Goal: Information Seeking & Learning: Learn about a topic

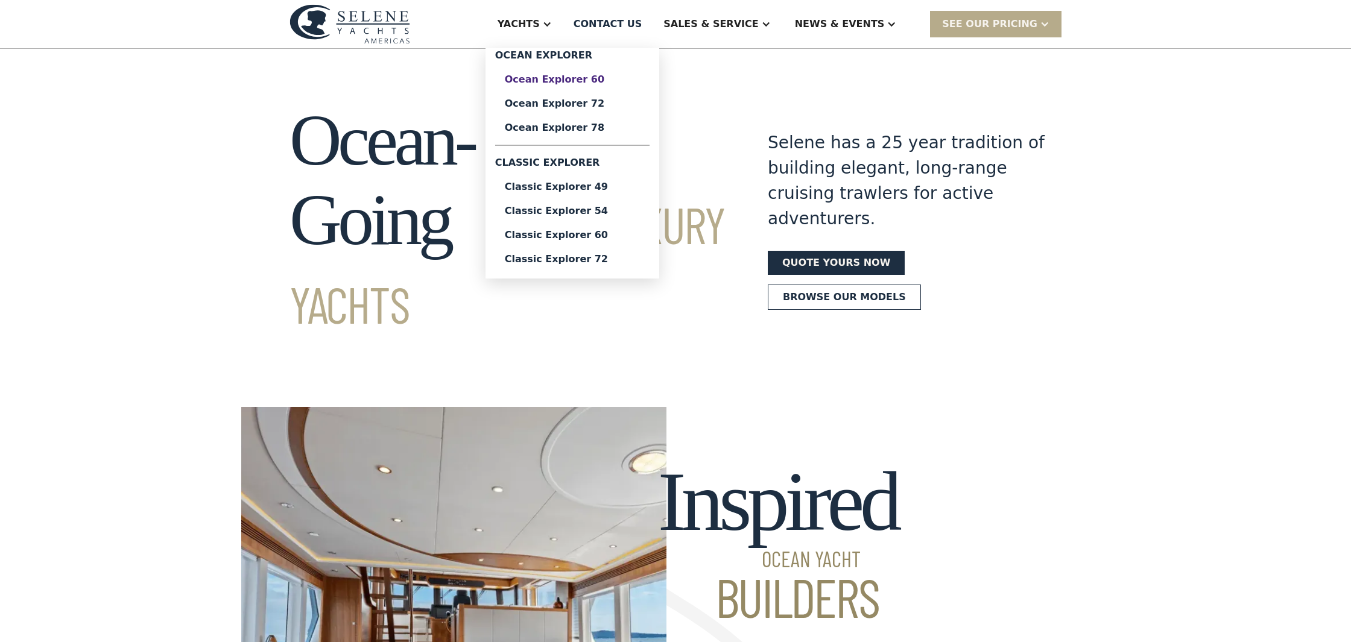
click at [586, 78] on div "Ocean Explorer 60" at bounding box center [572, 80] width 135 height 10
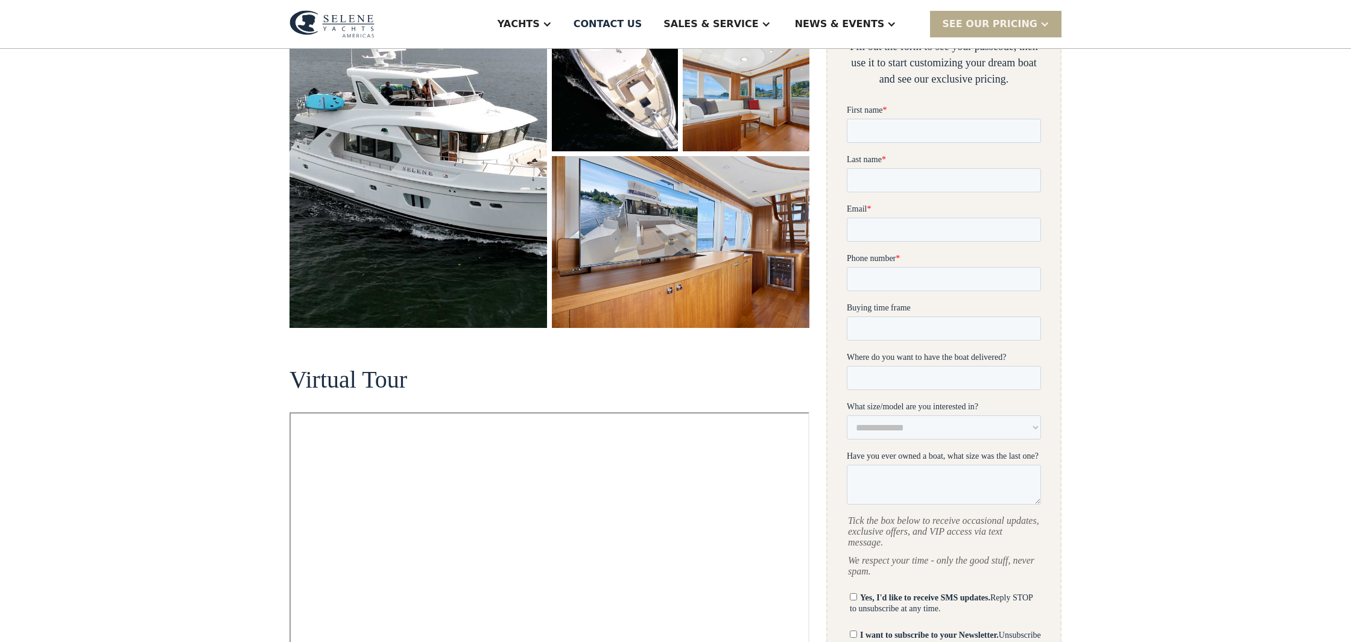
scroll to position [291, 0]
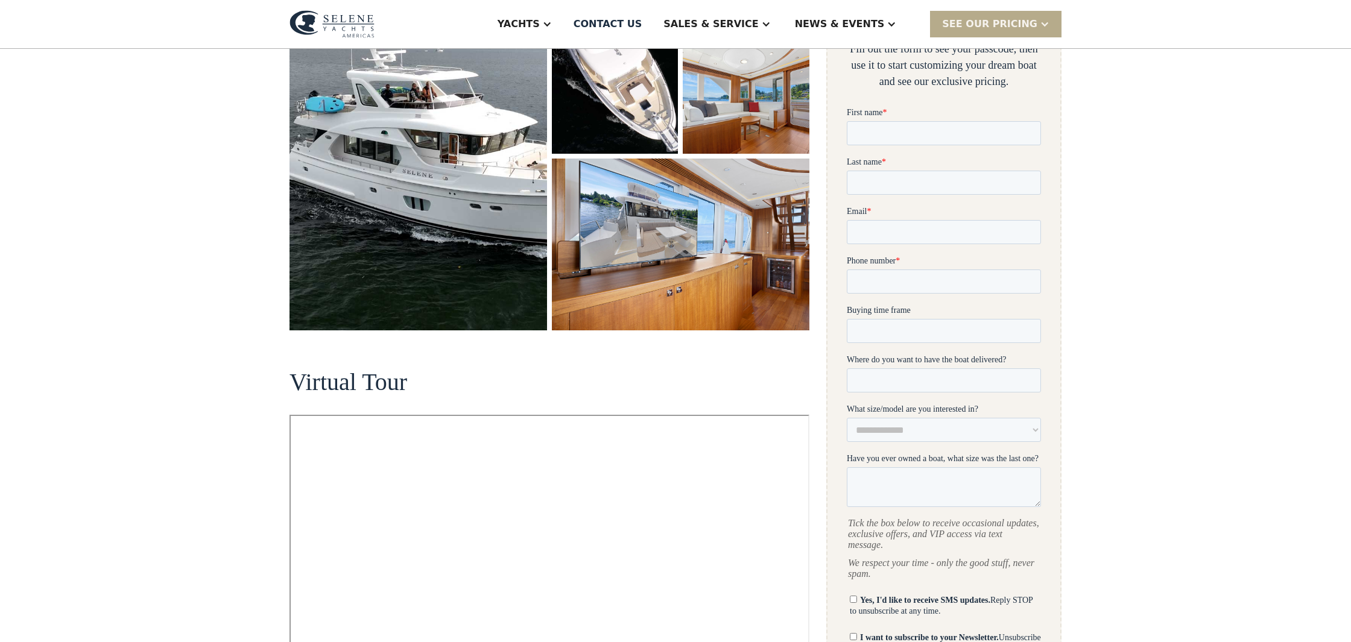
click at [436, 126] on img "open lightbox" at bounding box center [419, 131] width 258 height 399
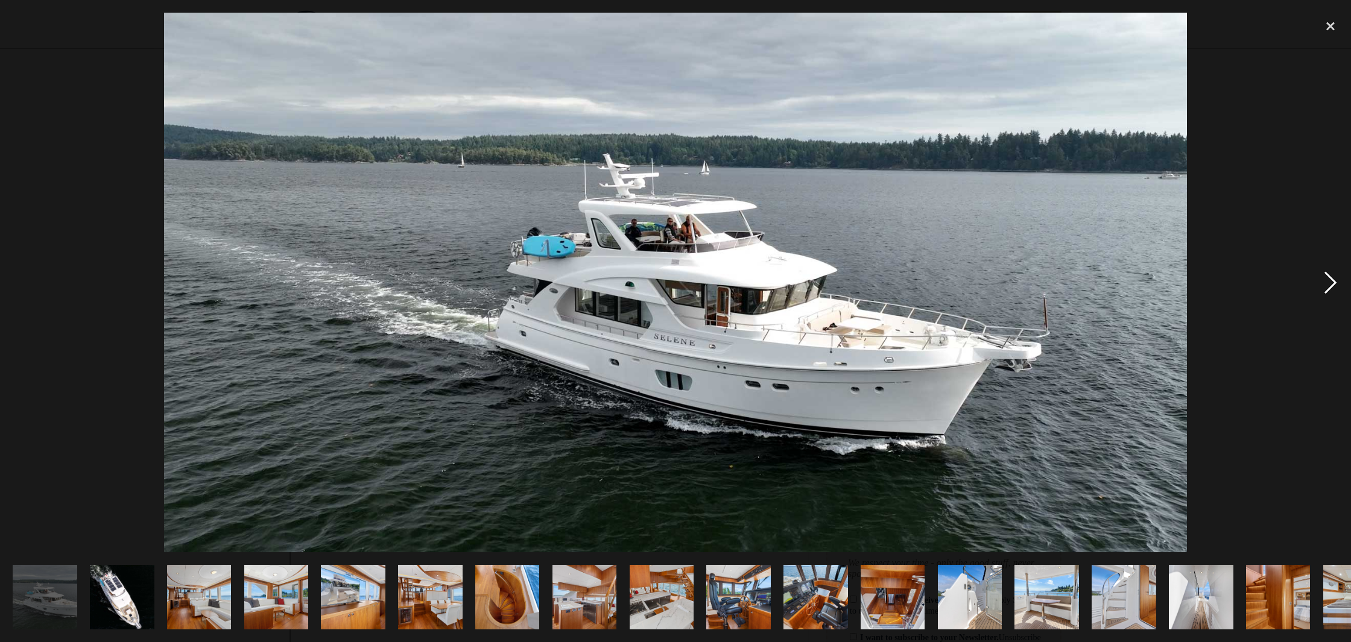
click at [1325, 284] on div "next image" at bounding box center [1330, 283] width 41 height 540
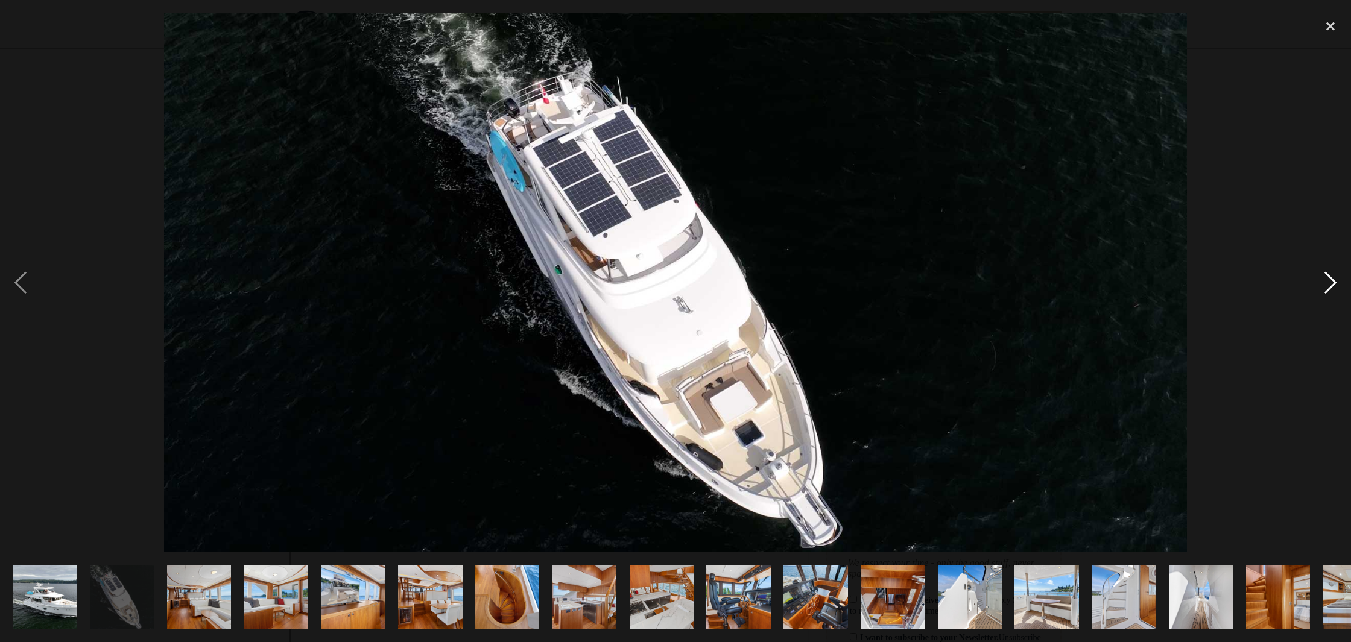
click at [1325, 284] on div "next image" at bounding box center [1330, 283] width 41 height 540
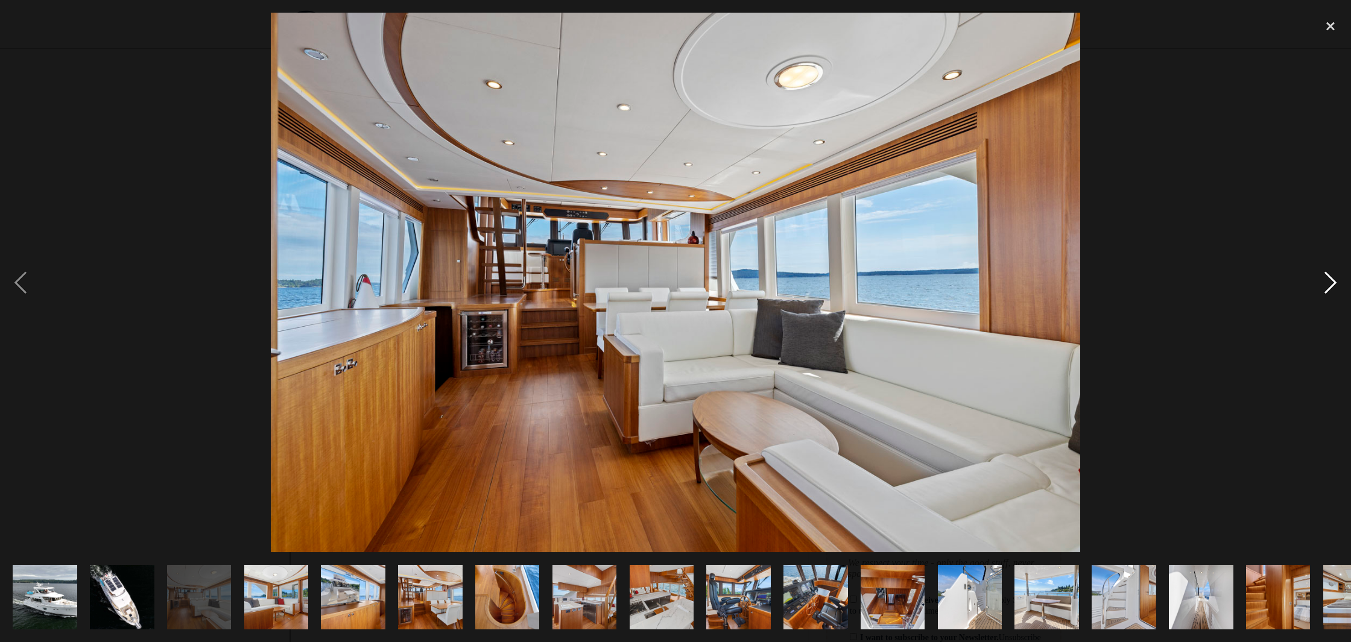
click at [1325, 284] on div "next image" at bounding box center [1330, 283] width 41 height 540
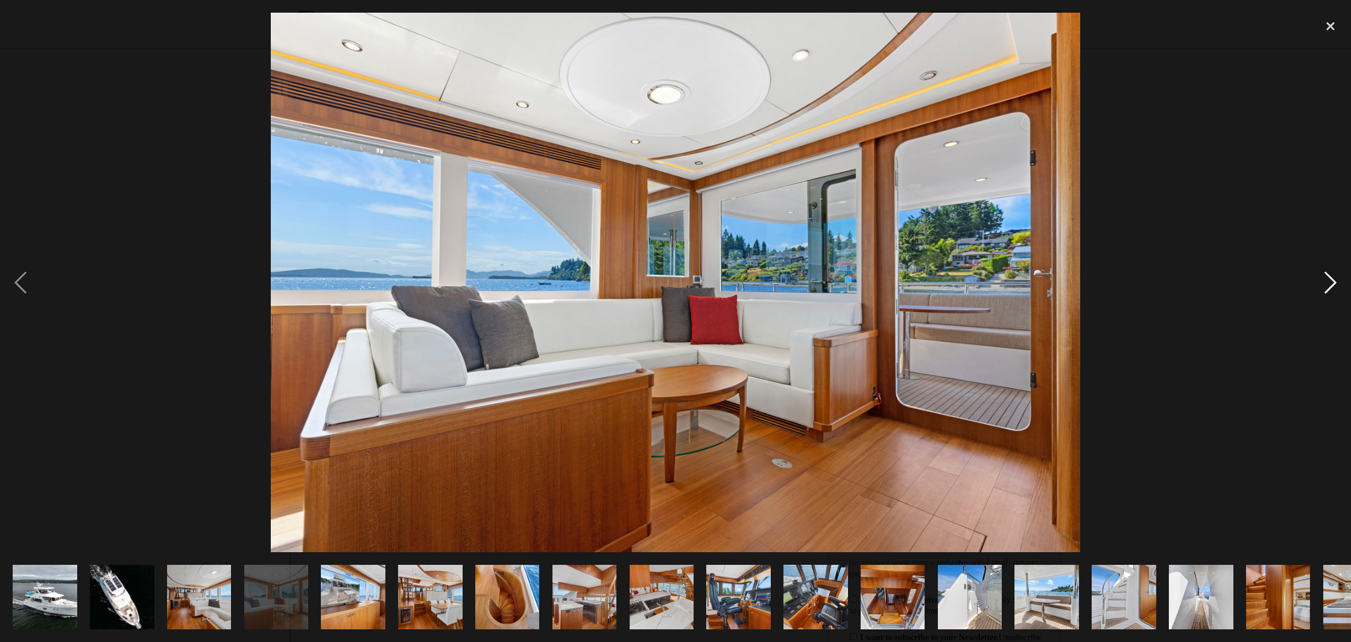
click at [1325, 284] on div "next image" at bounding box center [1330, 283] width 41 height 540
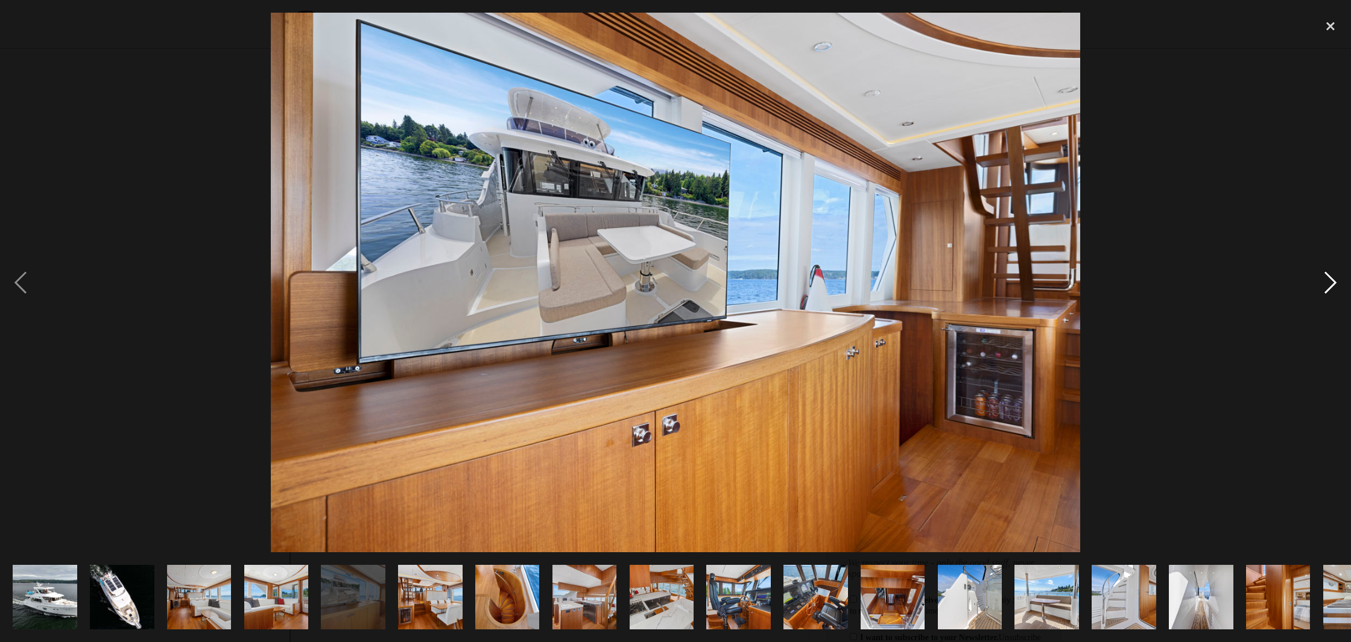
click at [1325, 284] on div "next image" at bounding box center [1330, 283] width 41 height 540
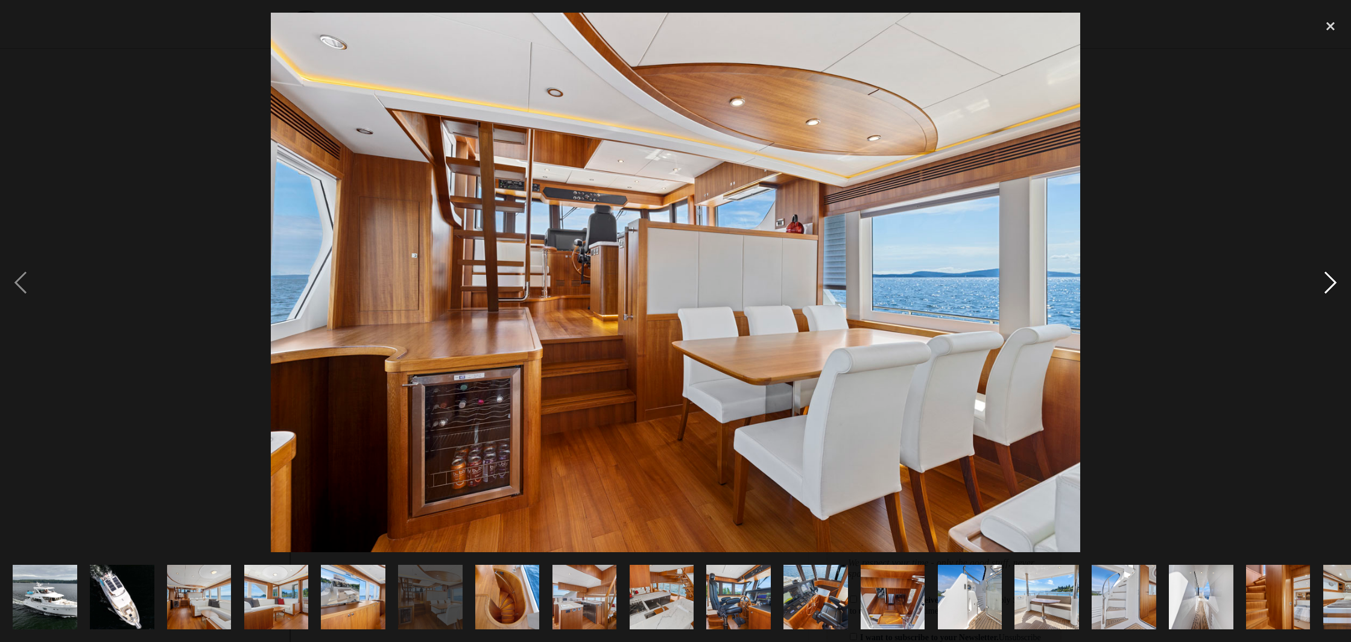
click at [1325, 284] on div "next image" at bounding box center [1330, 283] width 41 height 540
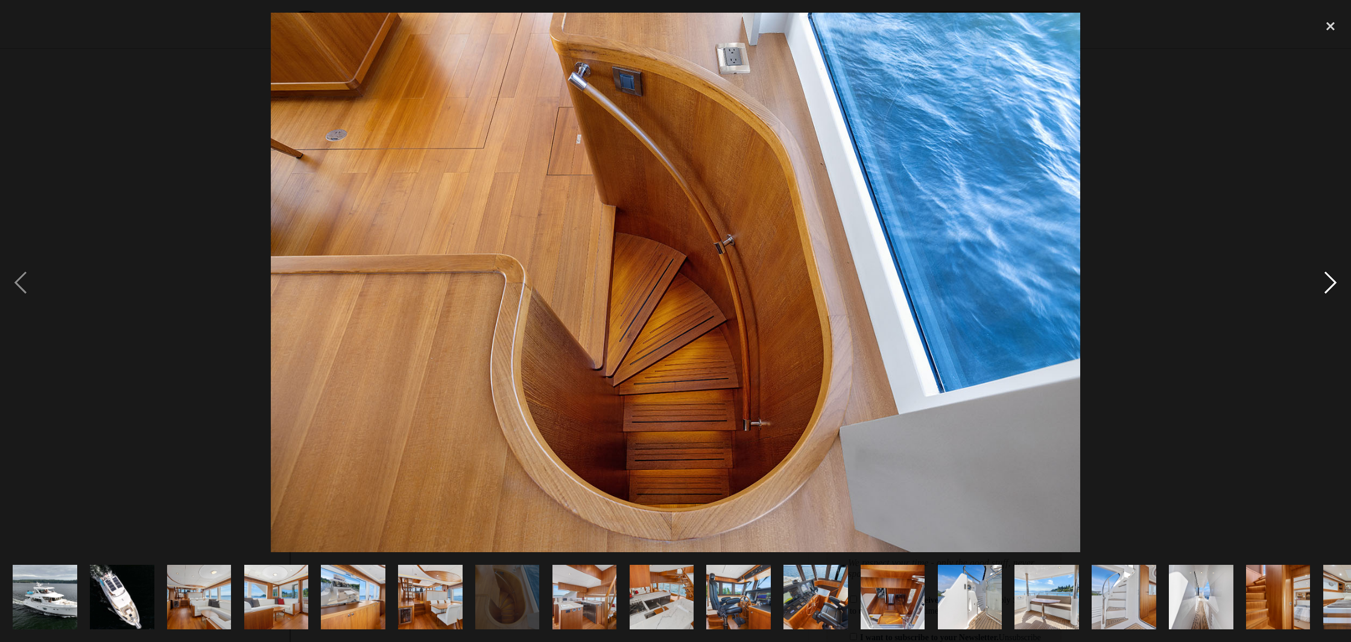
click at [1325, 284] on div "next image" at bounding box center [1330, 283] width 41 height 540
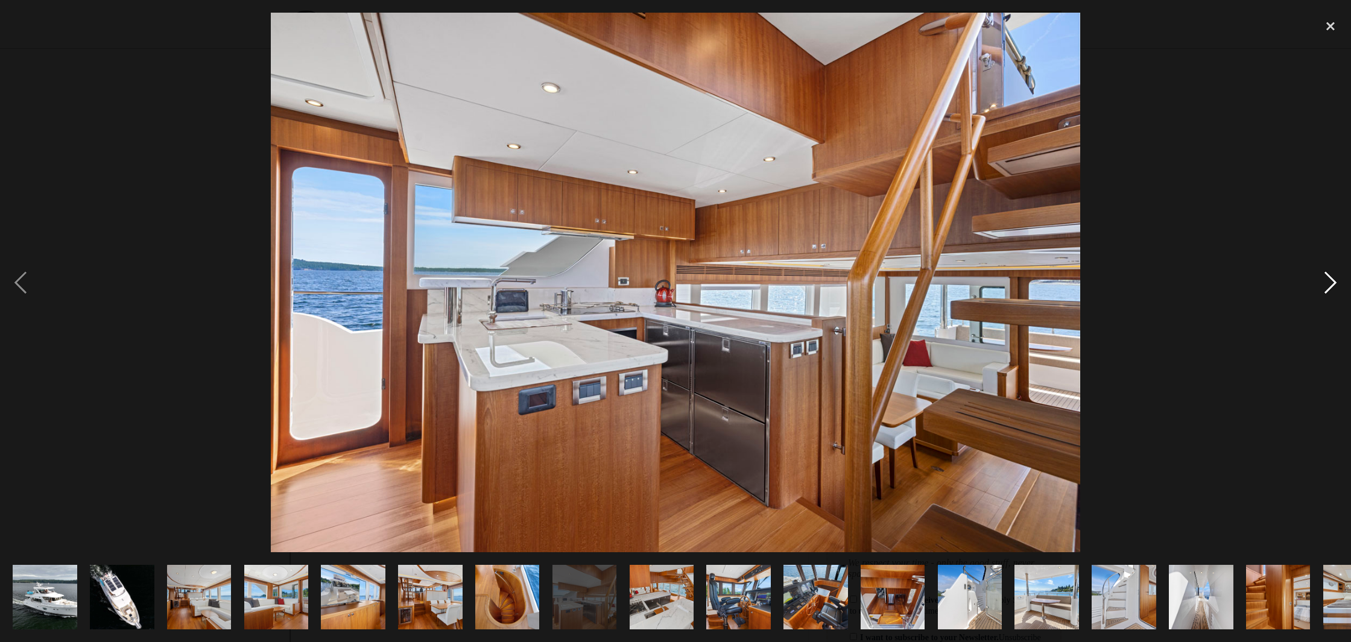
click at [1325, 284] on div "next image" at bounding box center [1330, 283] width 41 height 540
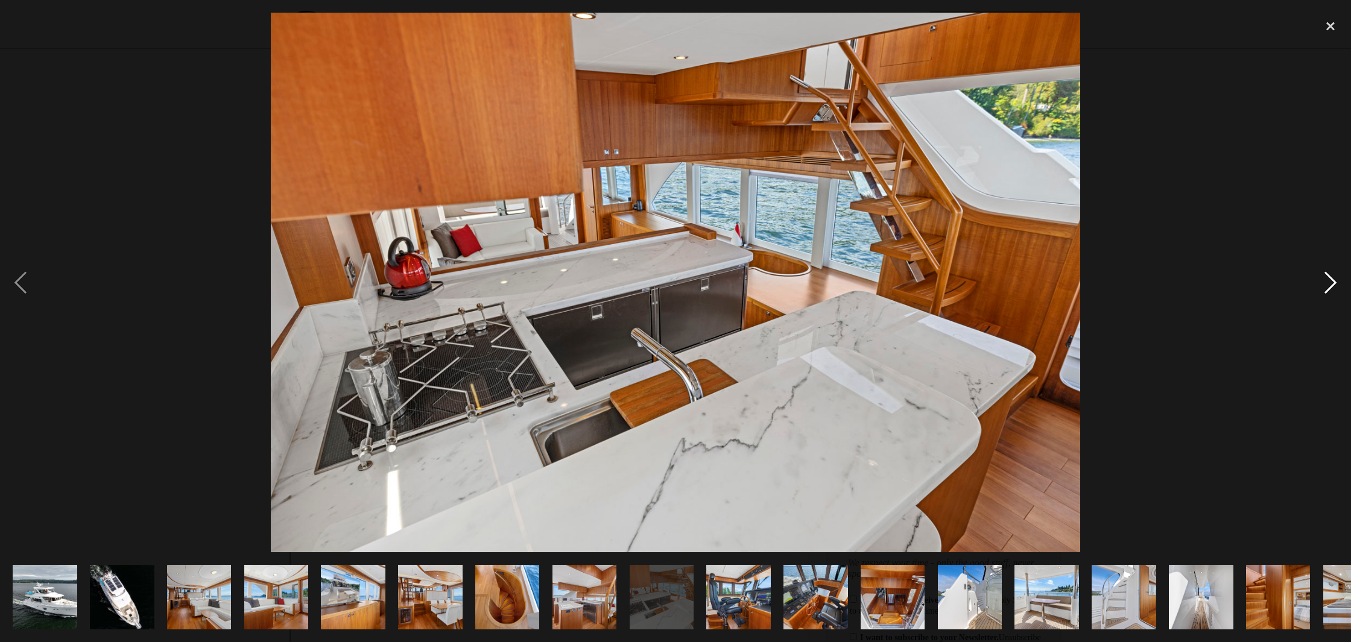
click at [1325, 284] on div "next image" at bounding box center [1330, 283] width 41 height 540
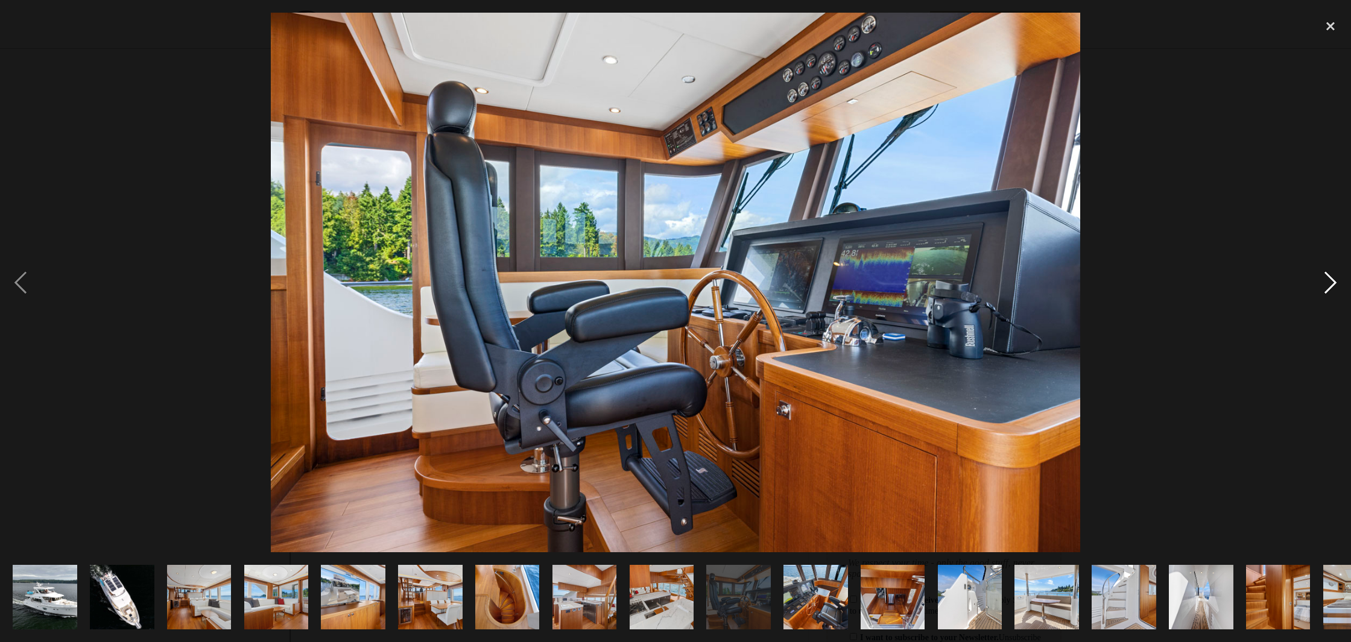
click at [1325, 284] on div "next image" at bounding box center [1330, 283] width 41 height 540
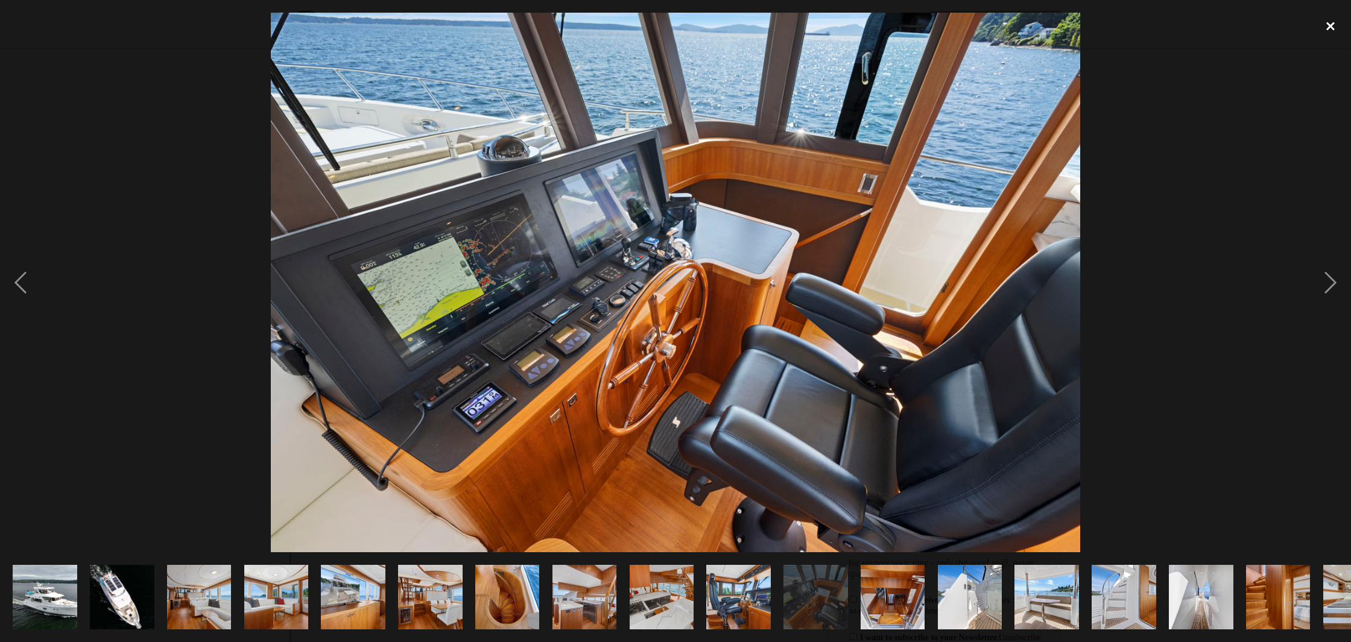
click at [1329, 27] on div "close lightbox" at bounding box center [1330, 26] width 41 height 27
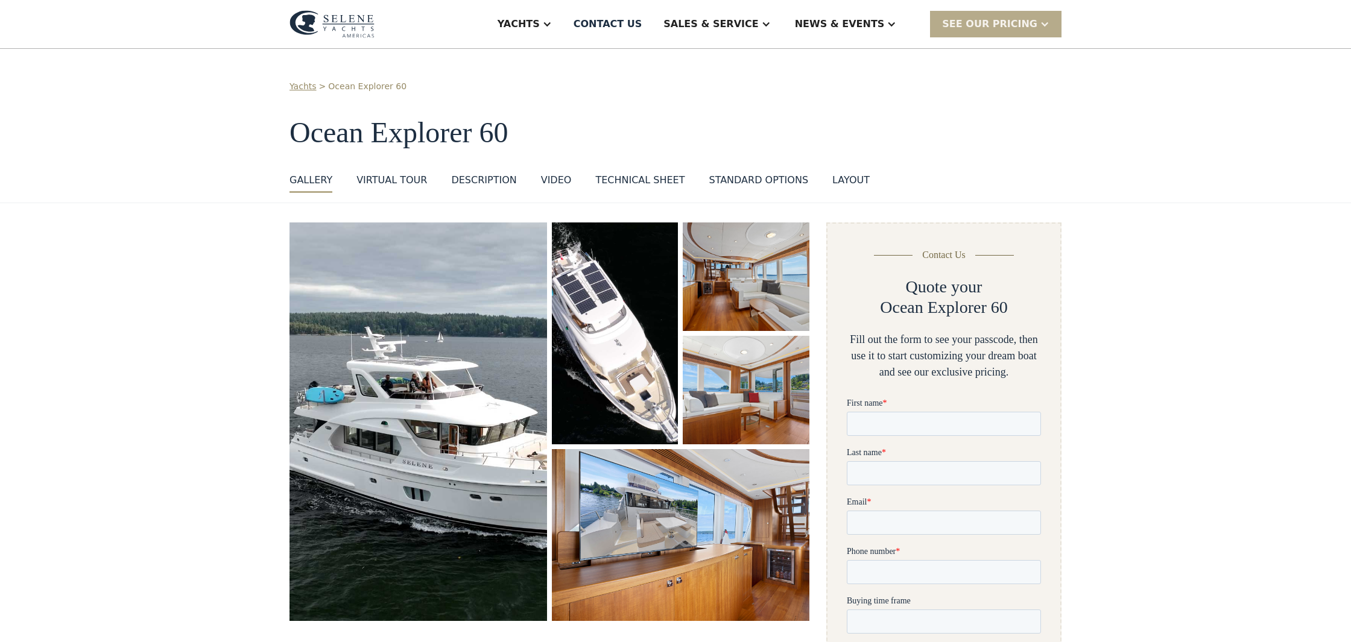
scroll to position [0, 0]
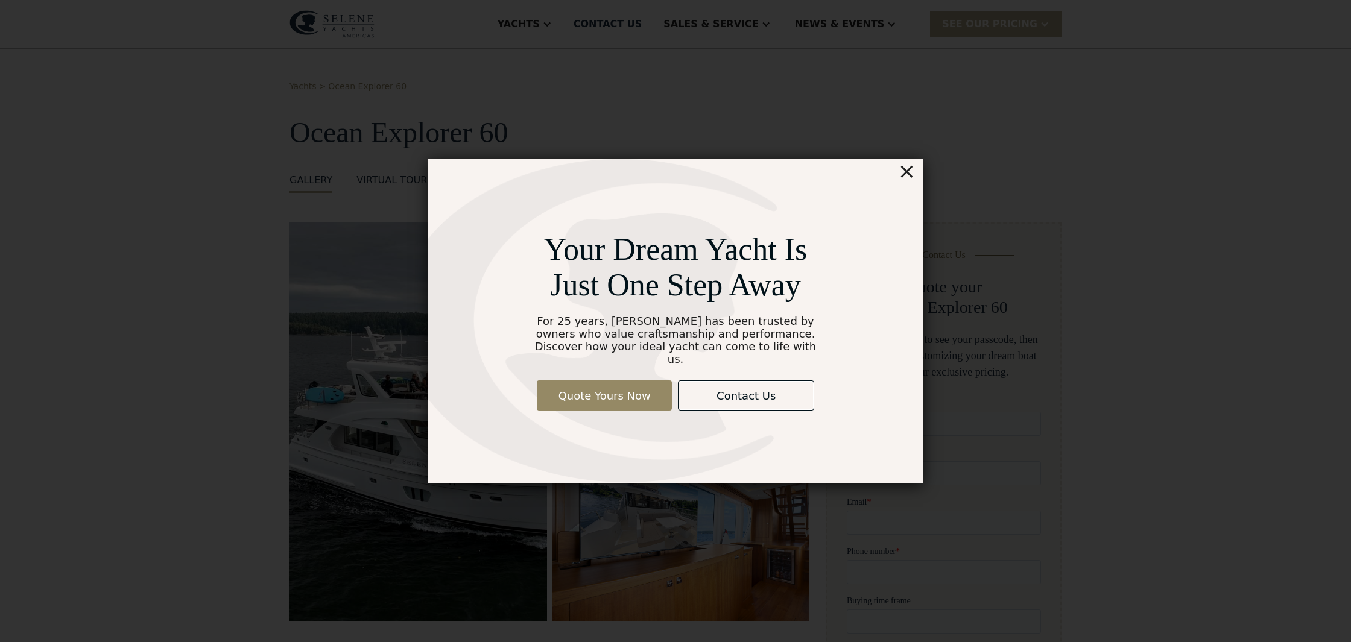
click at [907, 180] on div "×" at bounding box center [906, 171] width 17 height 24
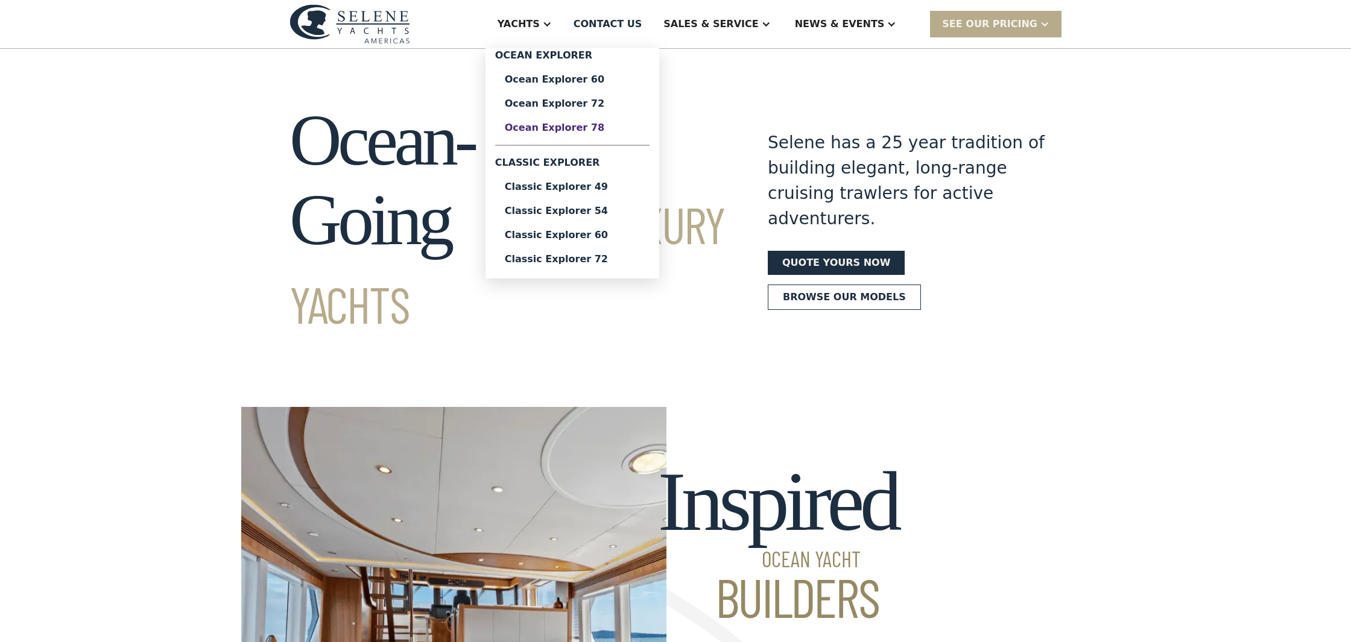
click at [603, 128] on div "Ocean Explorer 78" at bounding box center [572, 128] width 135 height 10
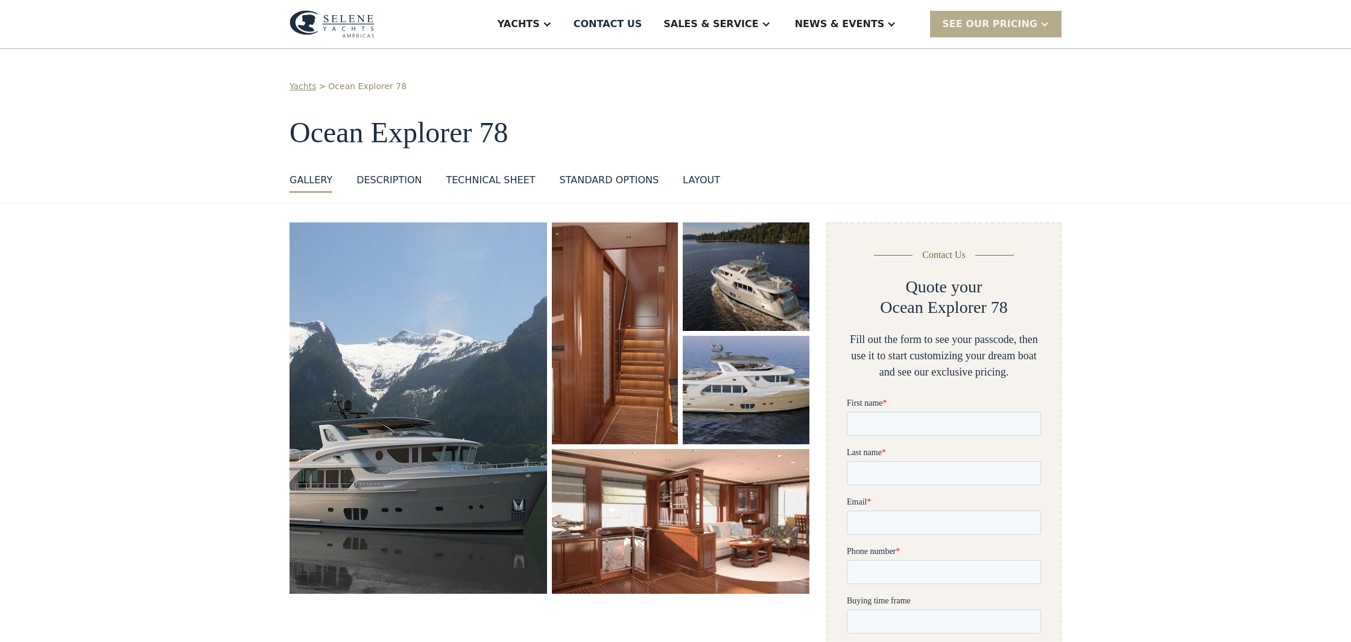
click at [428, 361] on img "open lightbox" at bounding box center [419, 408] width 258 height 371
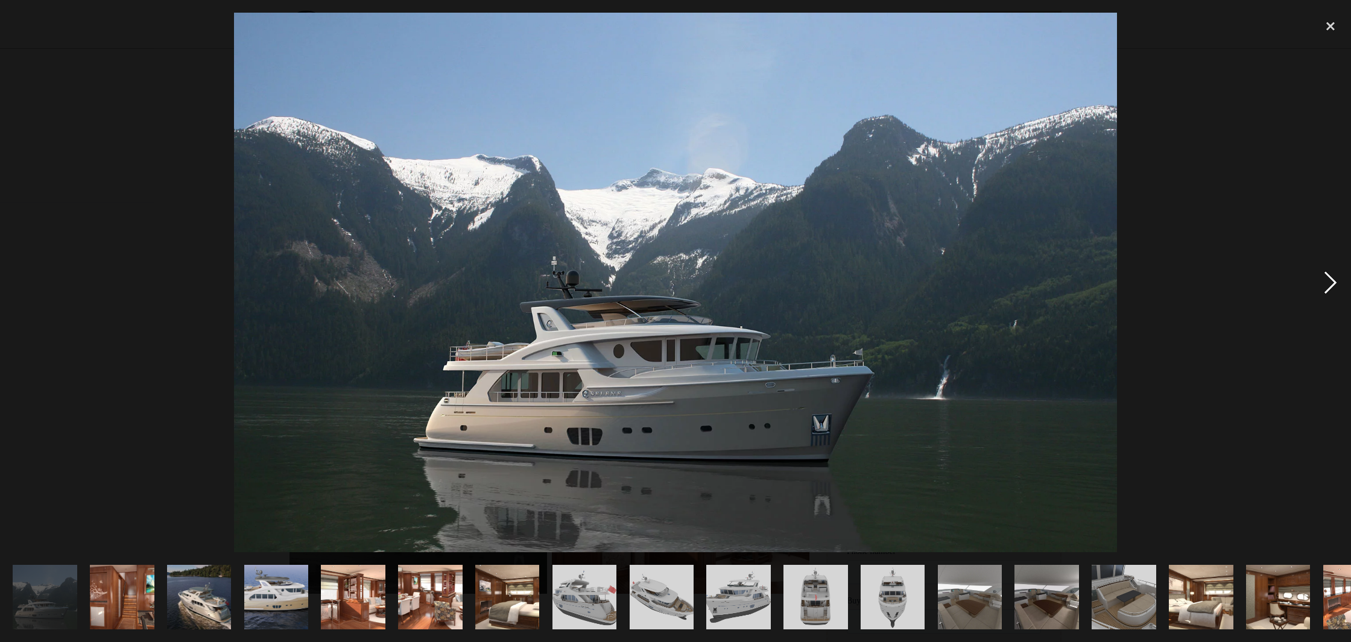
click at [1327, 284] on div "next image" at bounding box center [1330, 283] width 41 height 540
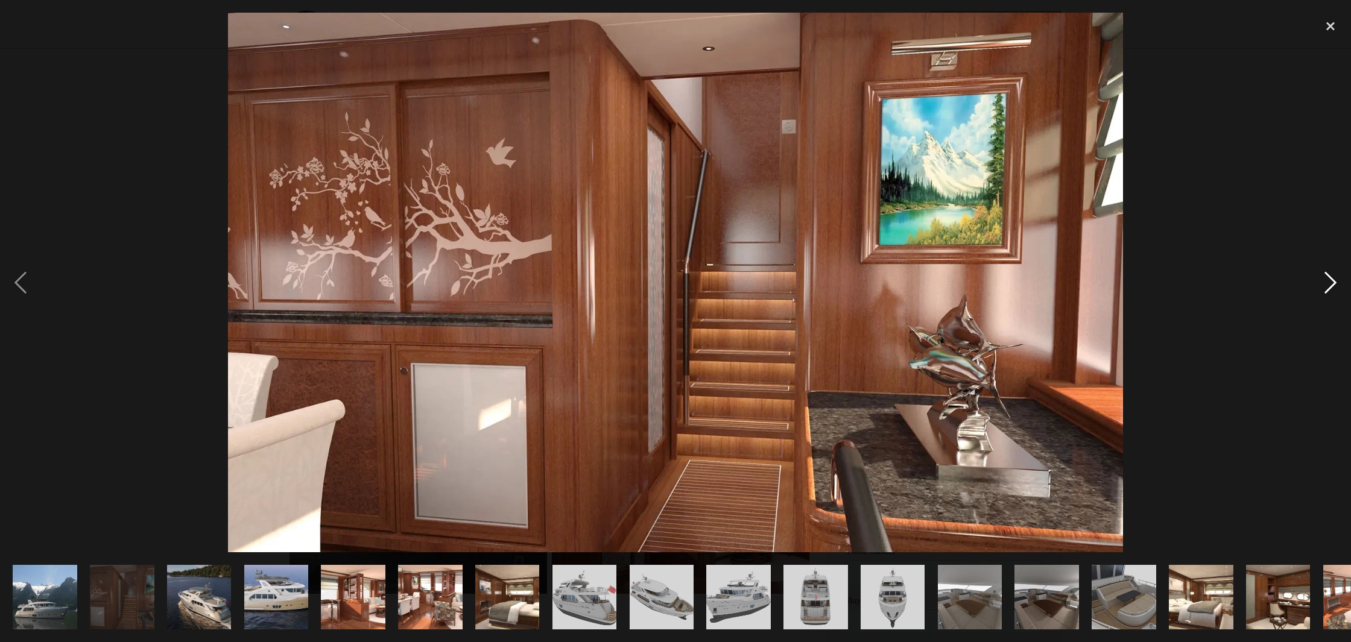
click at [1327, 284] on div "next image" at bounding box center [1330, 283] width 41 height 540
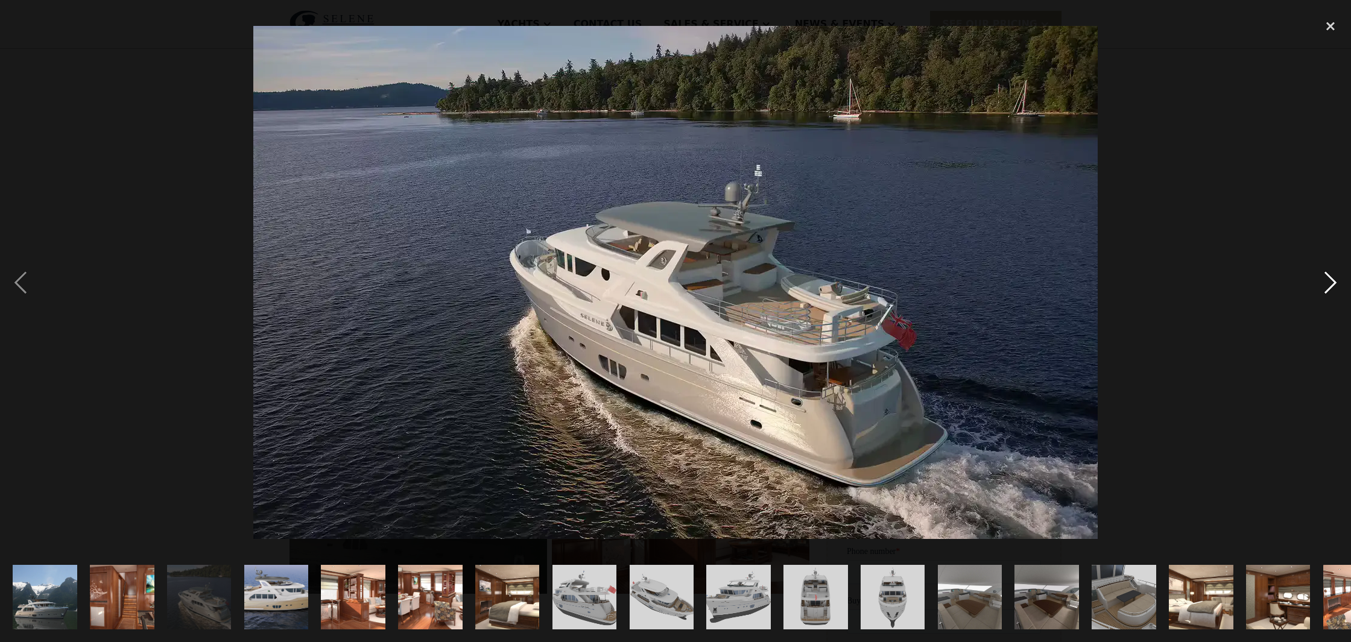
click at [1327, 284] on div "next image" at bounding box center [1330, 283] width 41 height 540
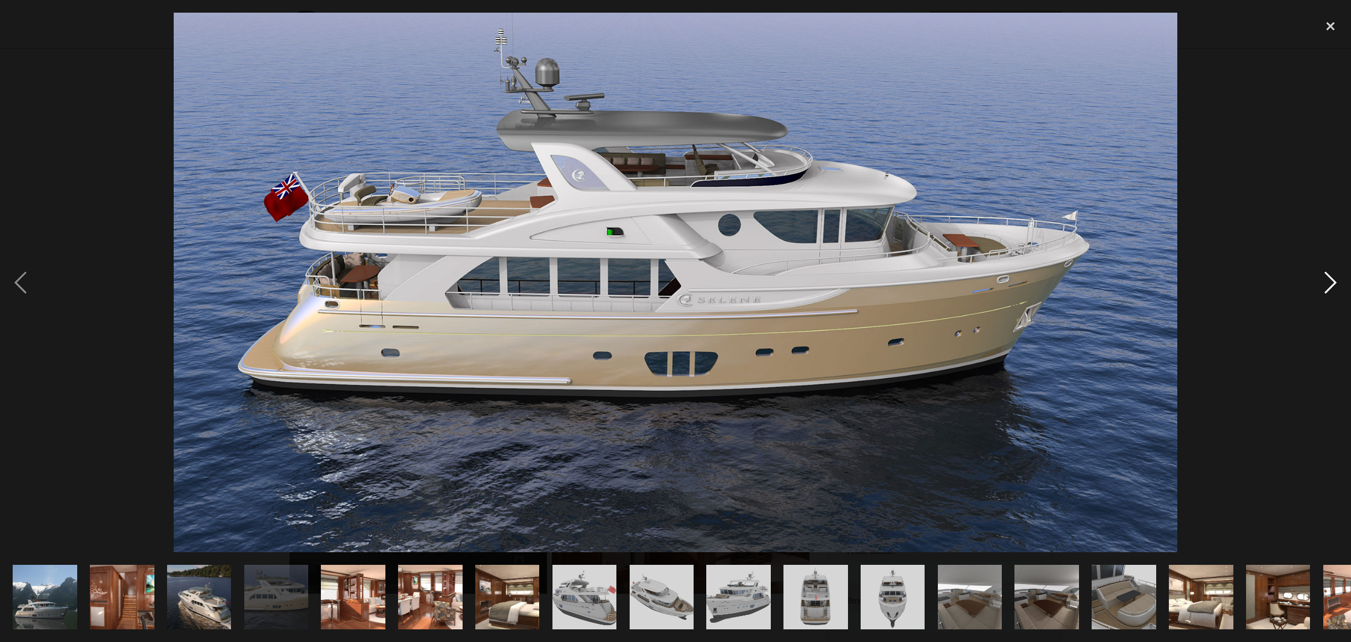
click at [1327, 284] on div "next image" at bounding box center [1330, 283] width 41 height 540
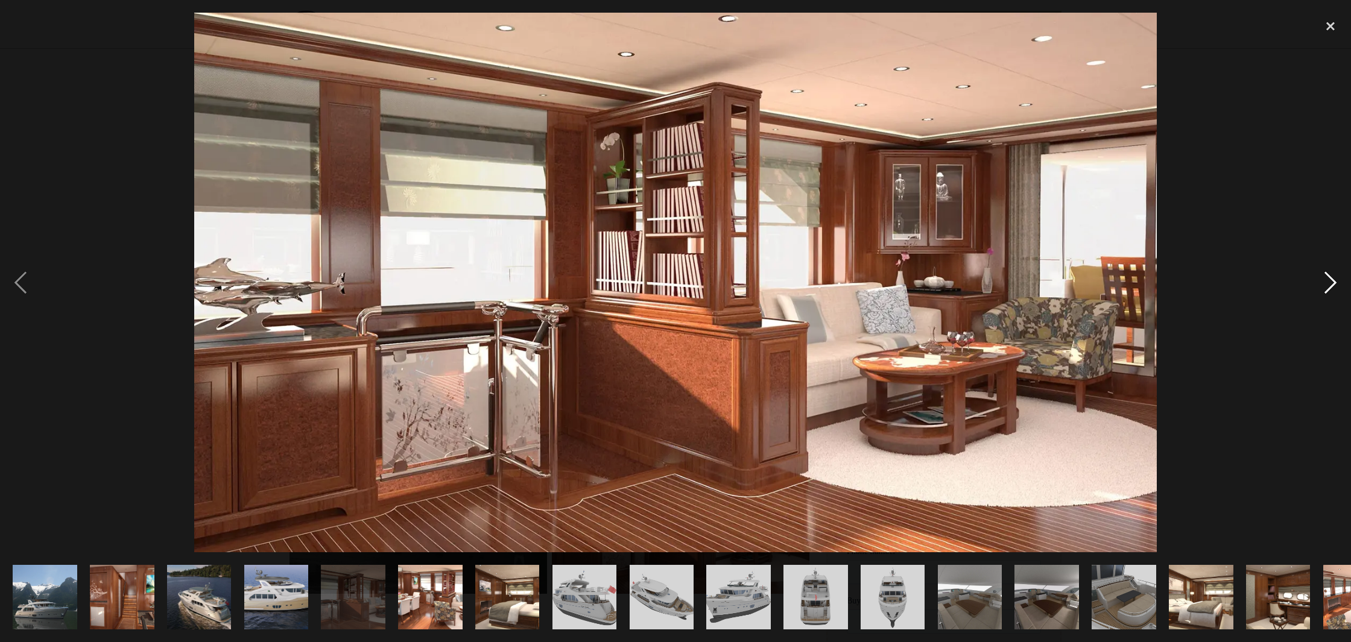
click at [1327, 284] on div "next image" at bounding box center [1330, 283] width 41 height 540
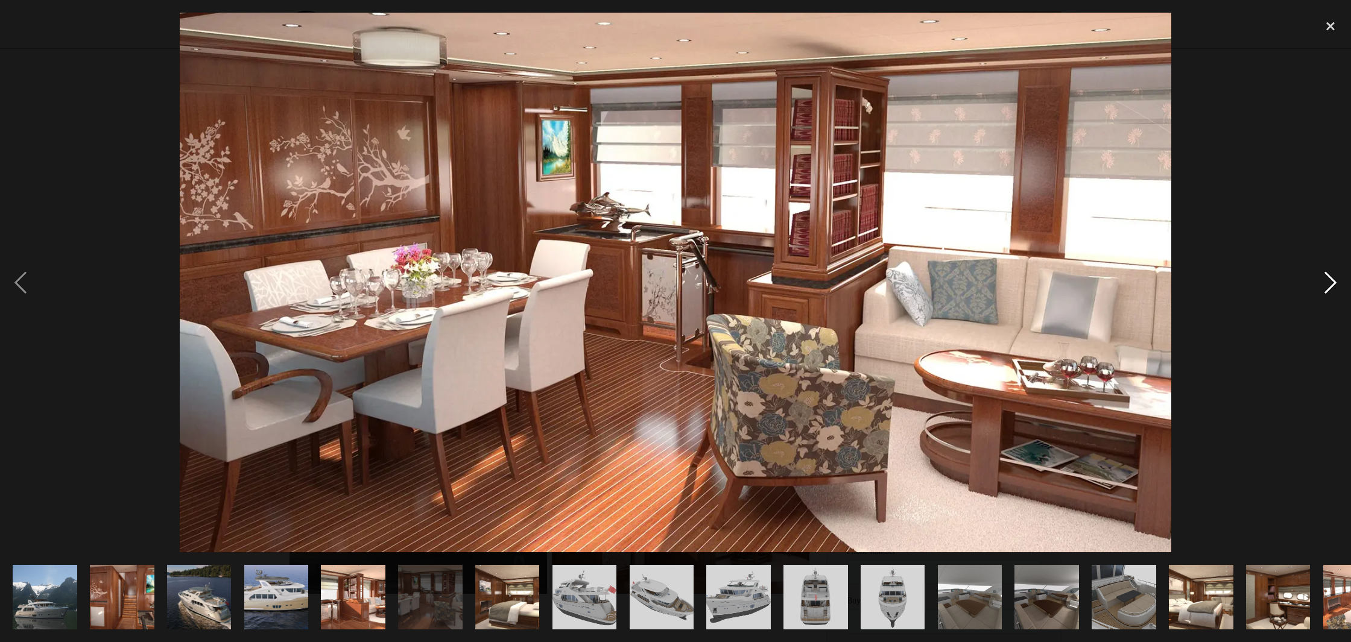
click at [1327, 284] on div "next image" at bounding box center [1330, 283] width 41 height 540
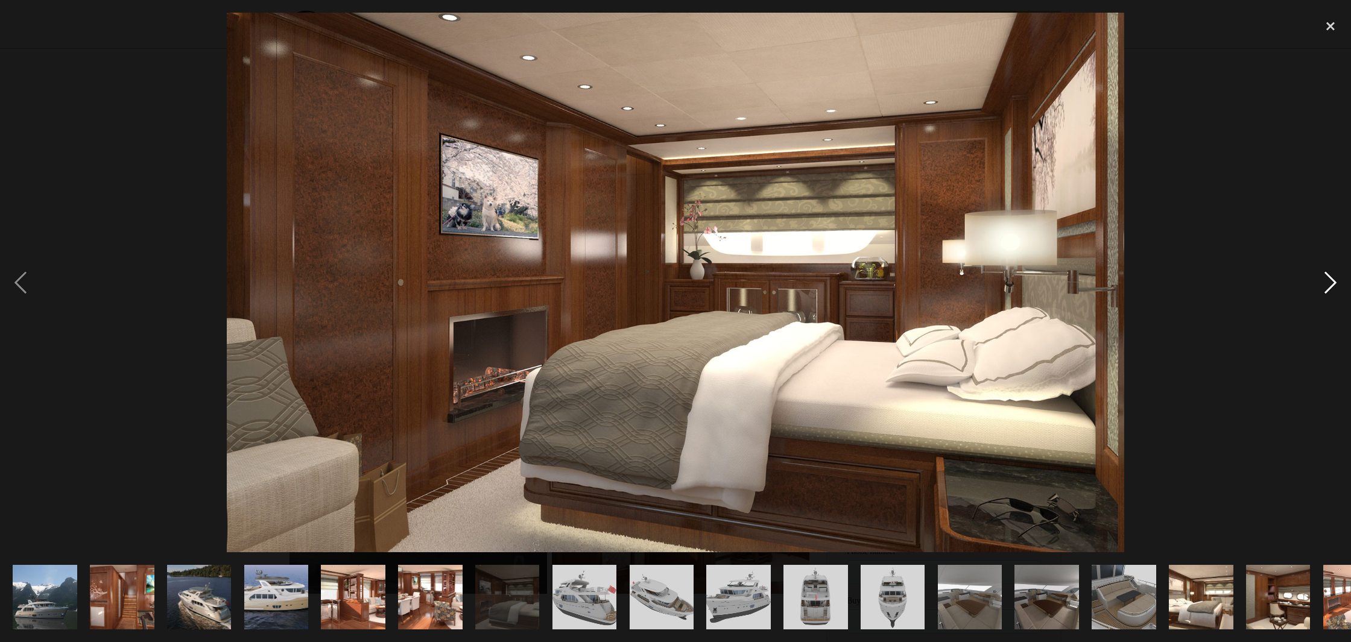
click at [1327, 284] on div "next image" at bounding box center [1330, 283] width 41 height 540
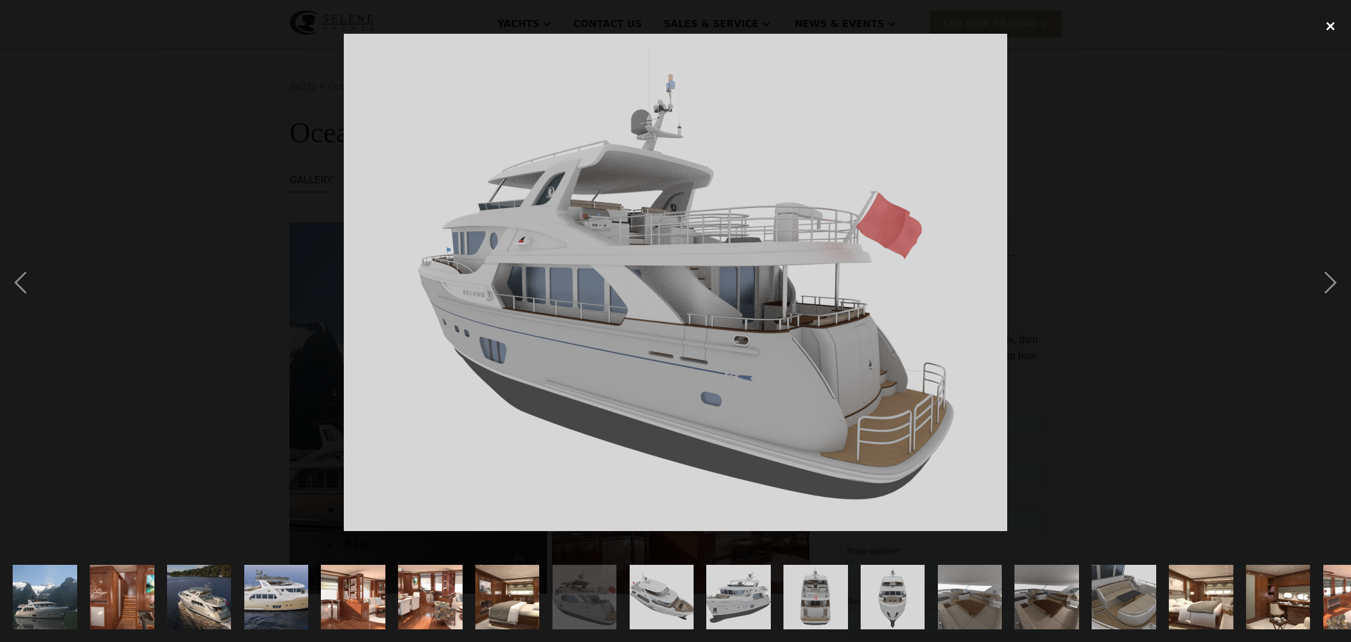
click at [1328, 25] on div "close lightbox" at bounding box center [1330, 26] width 41 height 27
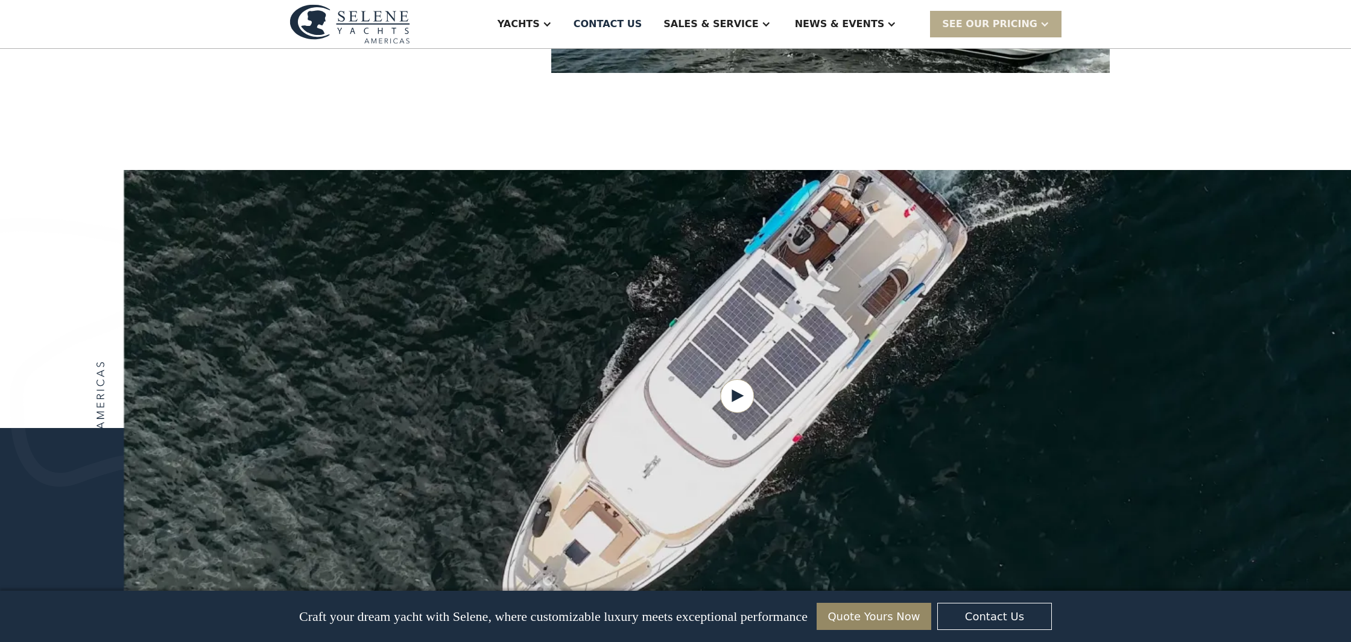
scroll to position [1341, 0]
